Goal: Information Seeking & Learning: Learn about a topic

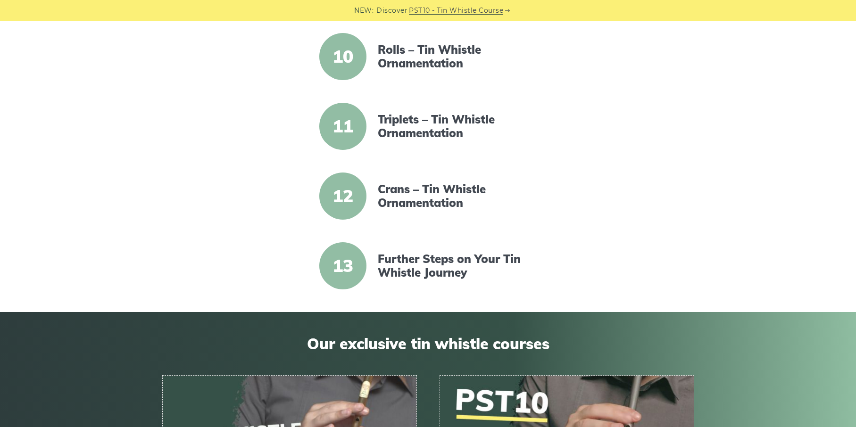
scroll to position [771, 0]
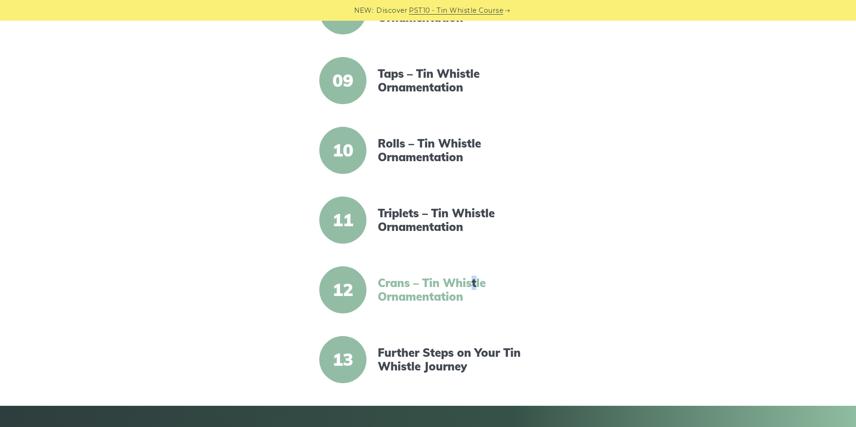
drag, startPoint x: 475, startPoint y: 272, endPoint x: 468, endPoint y: 281, distance: 11.5
click at [468, 281] on article "12 Crans – Tin Whistle Ornamentation" at bounding box center [428, 289] width 370 height 47
click at [468, 281] on link "Crans – Tin Whistle Ornamentation" at bounding box center [459, 289] width 162 height 27
